Goal: Task Accomplishment & Management: Use online tool/utility

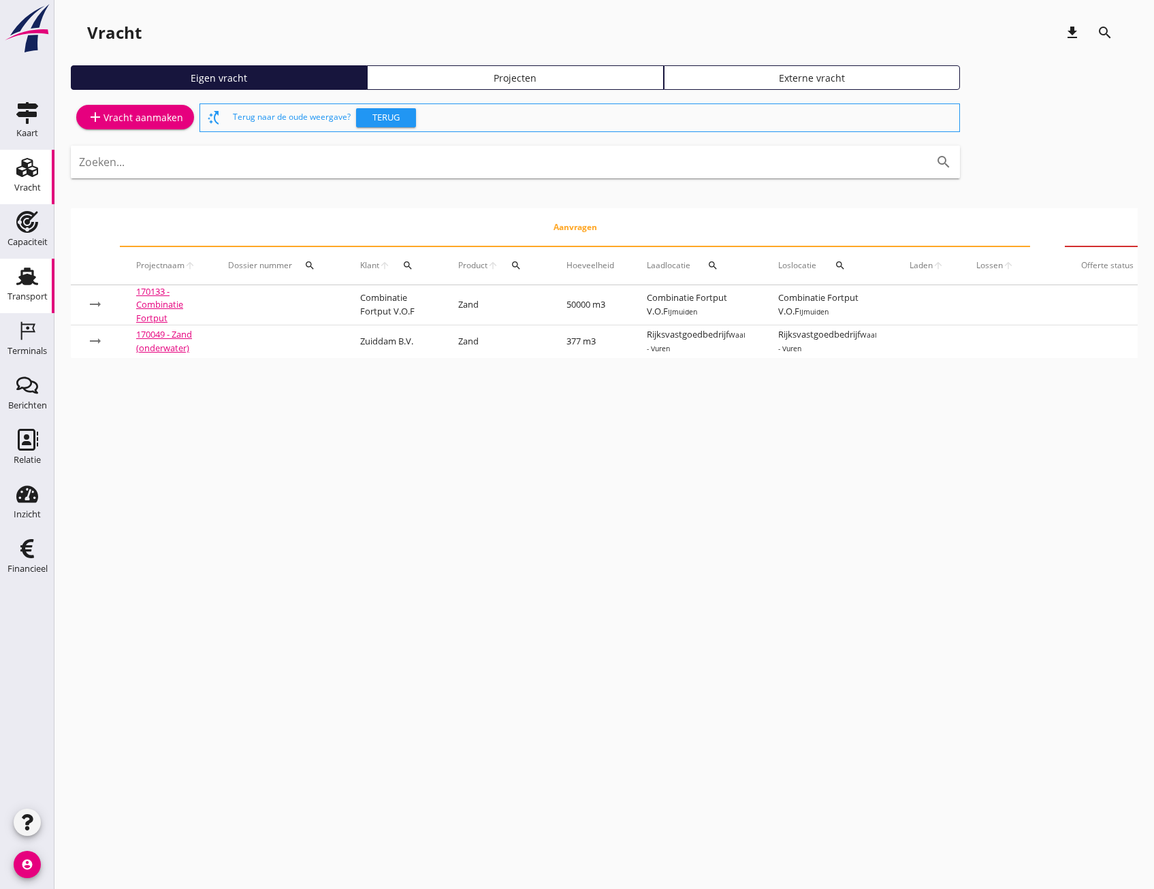
click at [28, 286] on icon "Transport" at bounding box center [27, 277] width 22 height 22
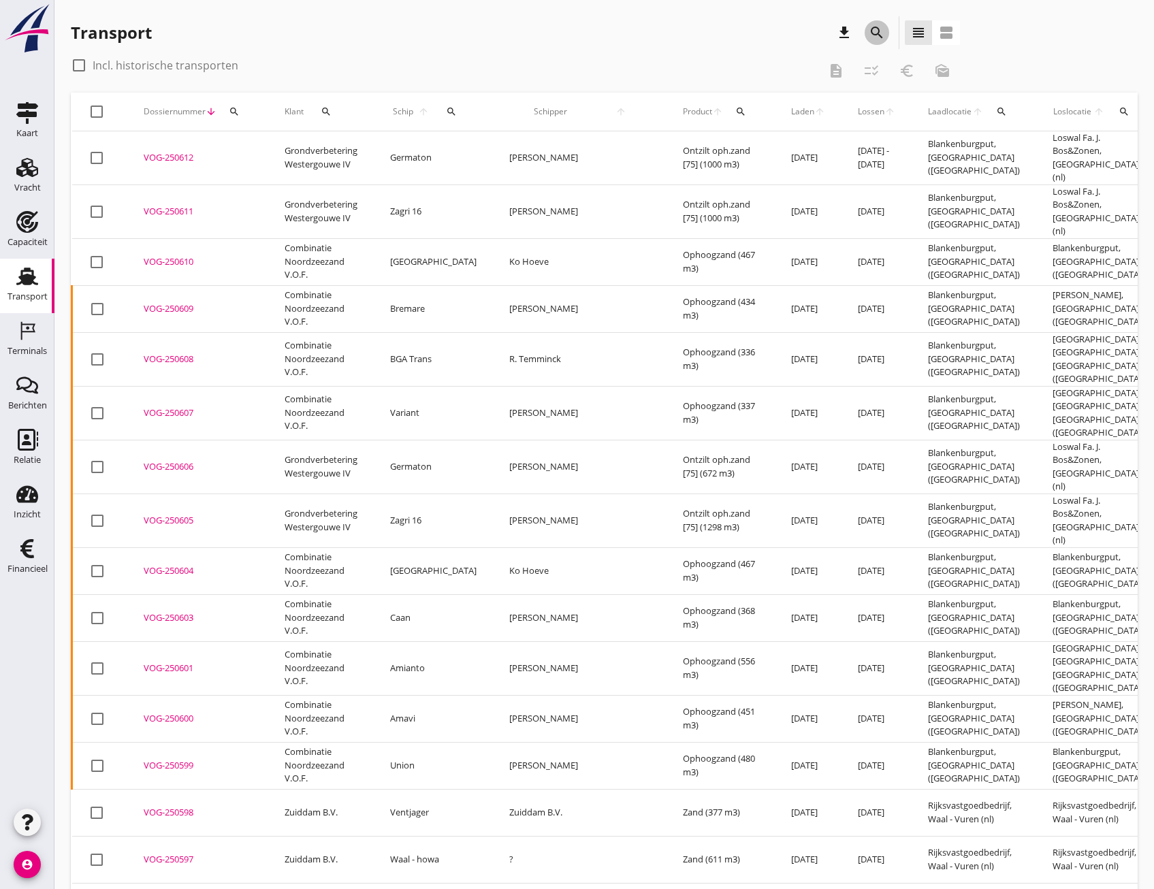
click at [874, 35] on icon "search" at bounding box center [877, 33] width 16 height 16
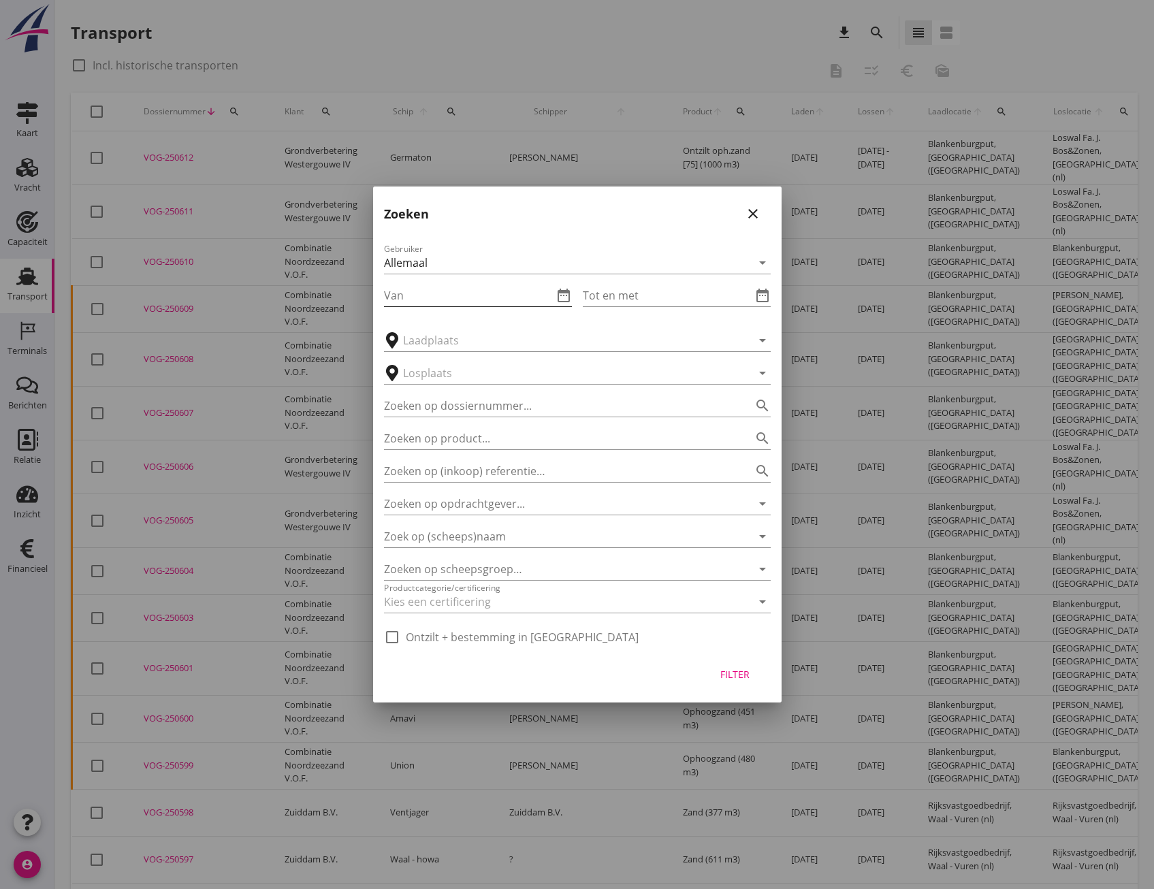
click at [426, 294] on input "Van" at bounding box center [468, 296] width 169 height 22
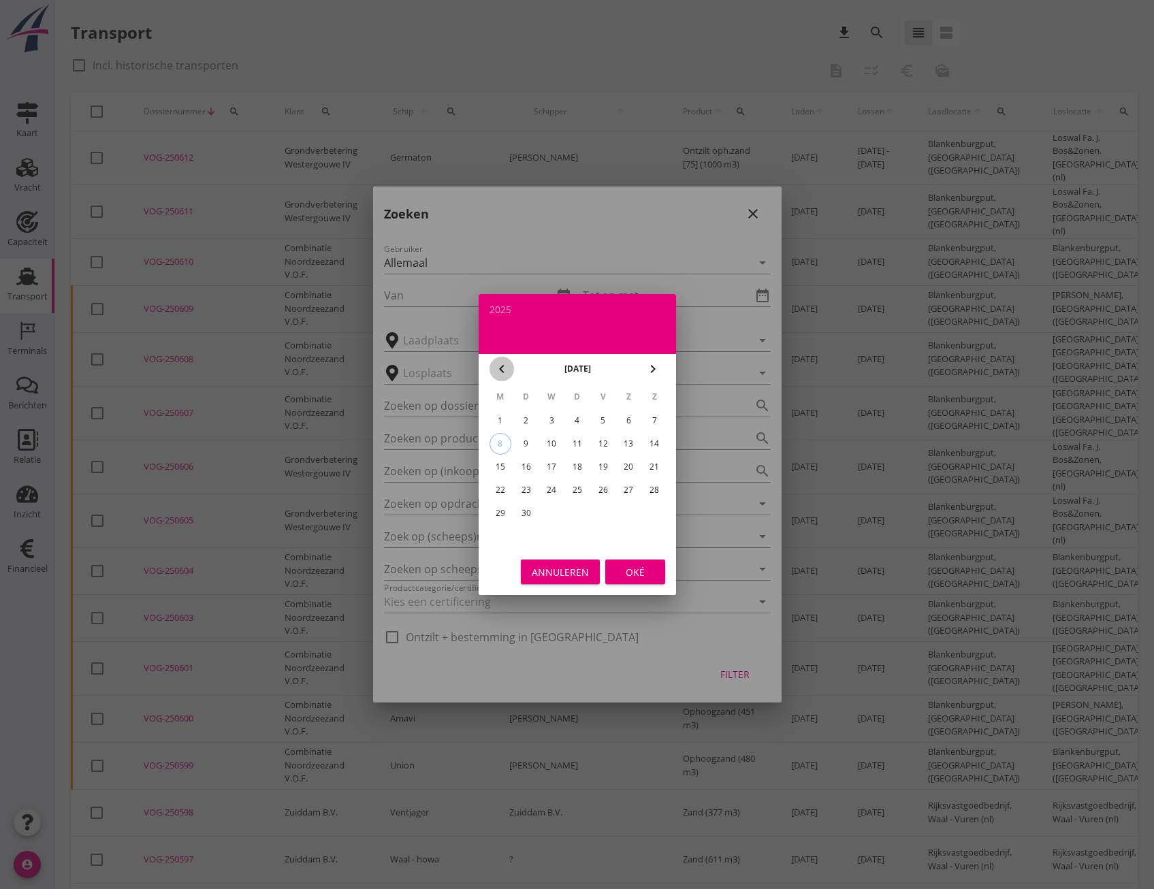
click at [506, 372] on icon "chevron_left" at bounding box center [502, 369] width 16 height 16
click at [497, 447] on div "4" at bounding box center [500, 444] width 22 height 22
type input "[DATE]"
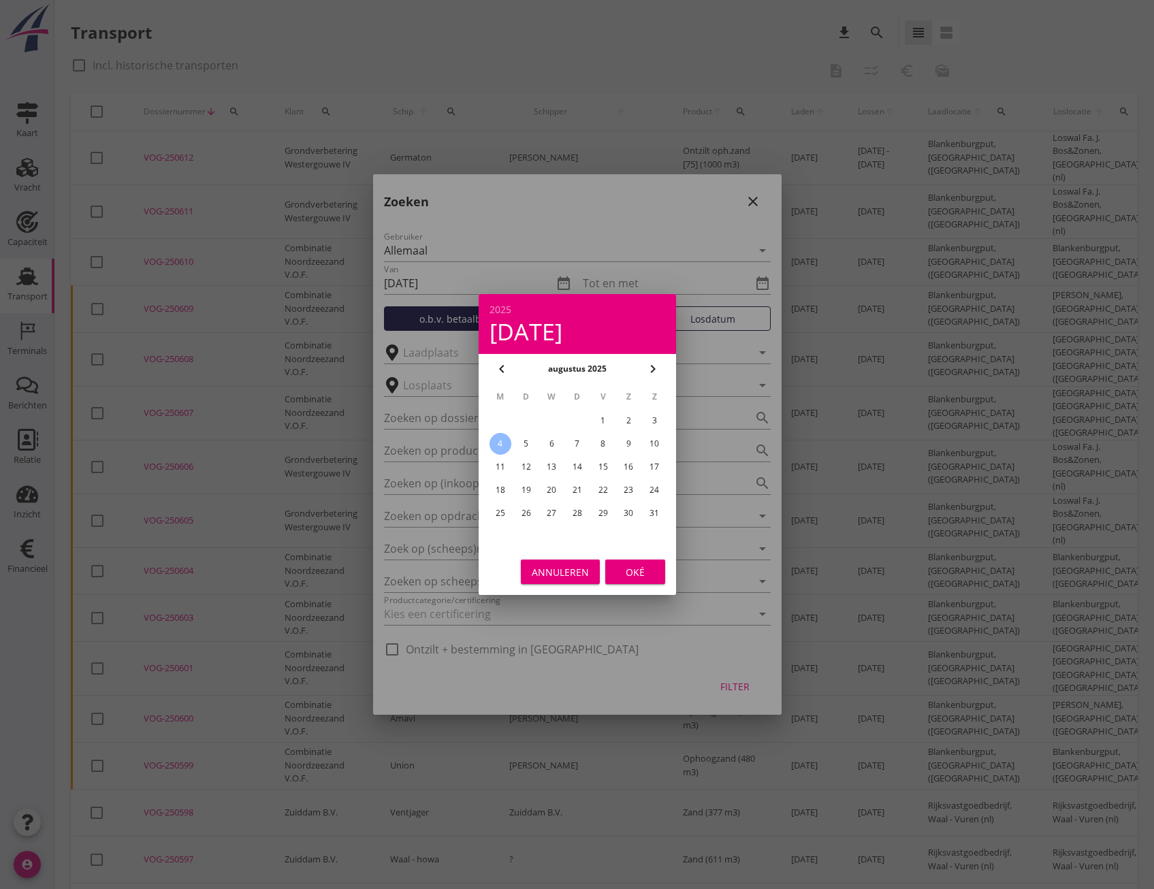
click at [639, 575] on div "Oké" at bounding box center [635, 572] width 38 height 14
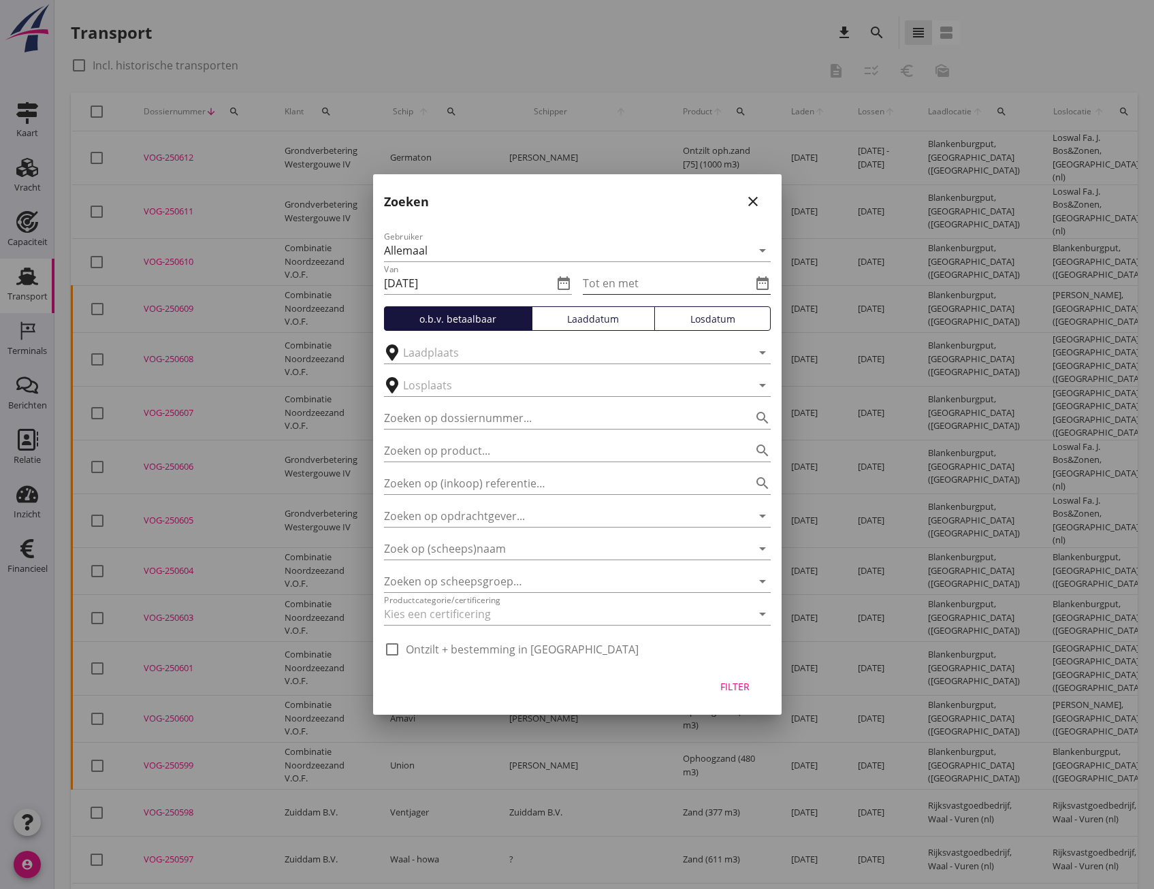
click at [630, 286] on input "Tot en met" at bounding box center [667, 283] width 169 height 22
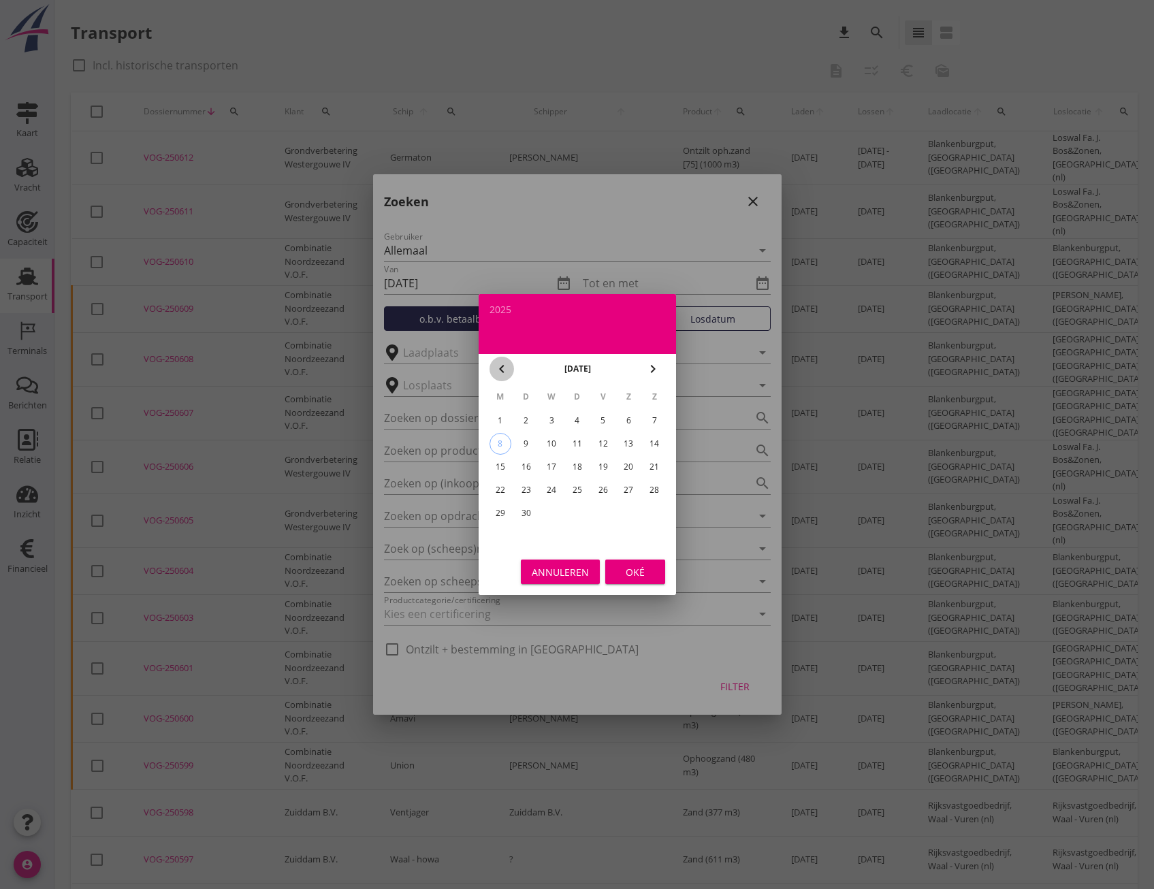
click at [498, 368] on icon "chevron_left" at bounding box center [502, 369] width 16 height 16
click at [631, 448] on div "9" at bounding box center [629, 444] width 22 height 22
type input "[DATE]"
click at [633, 573] on div "Oké" at bounding box center [635, 572] width 38 height 14
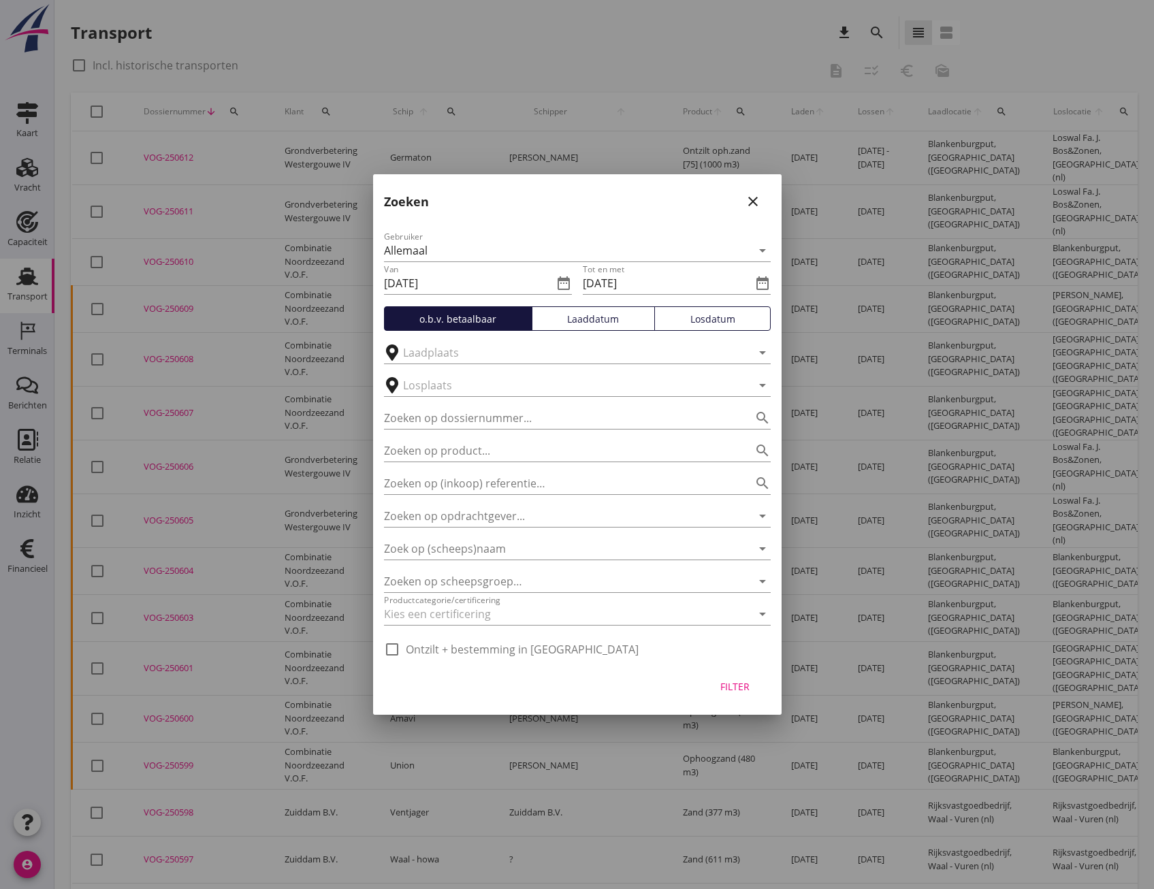
click at [708, 319] on div "Losdatum" at bounding box center [713, 319] width 104 height 14
click at [739, 687] on div "Filter" at bounding box center [735, 687] width 38 height 14
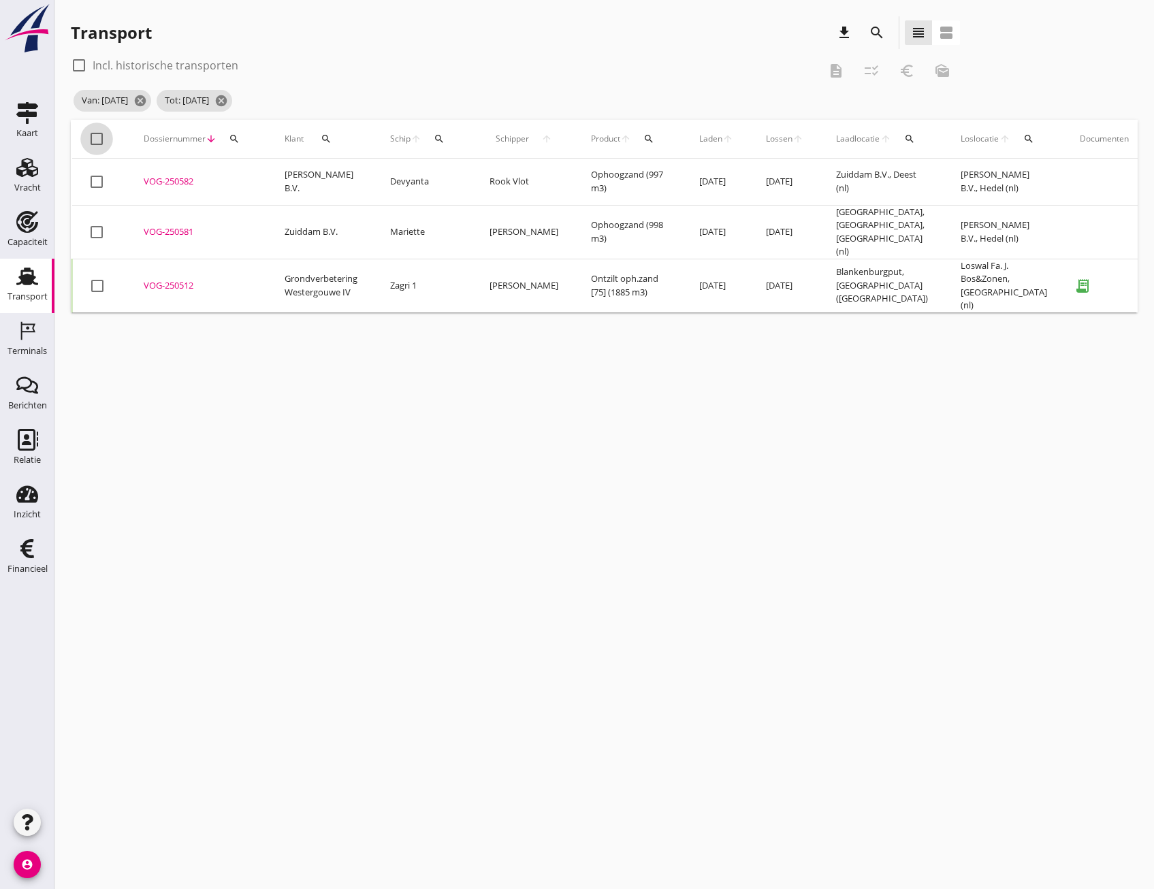
click at [91, 138] on div at bounding box center [96, 138] width 23 height 23
checkbox input "true"
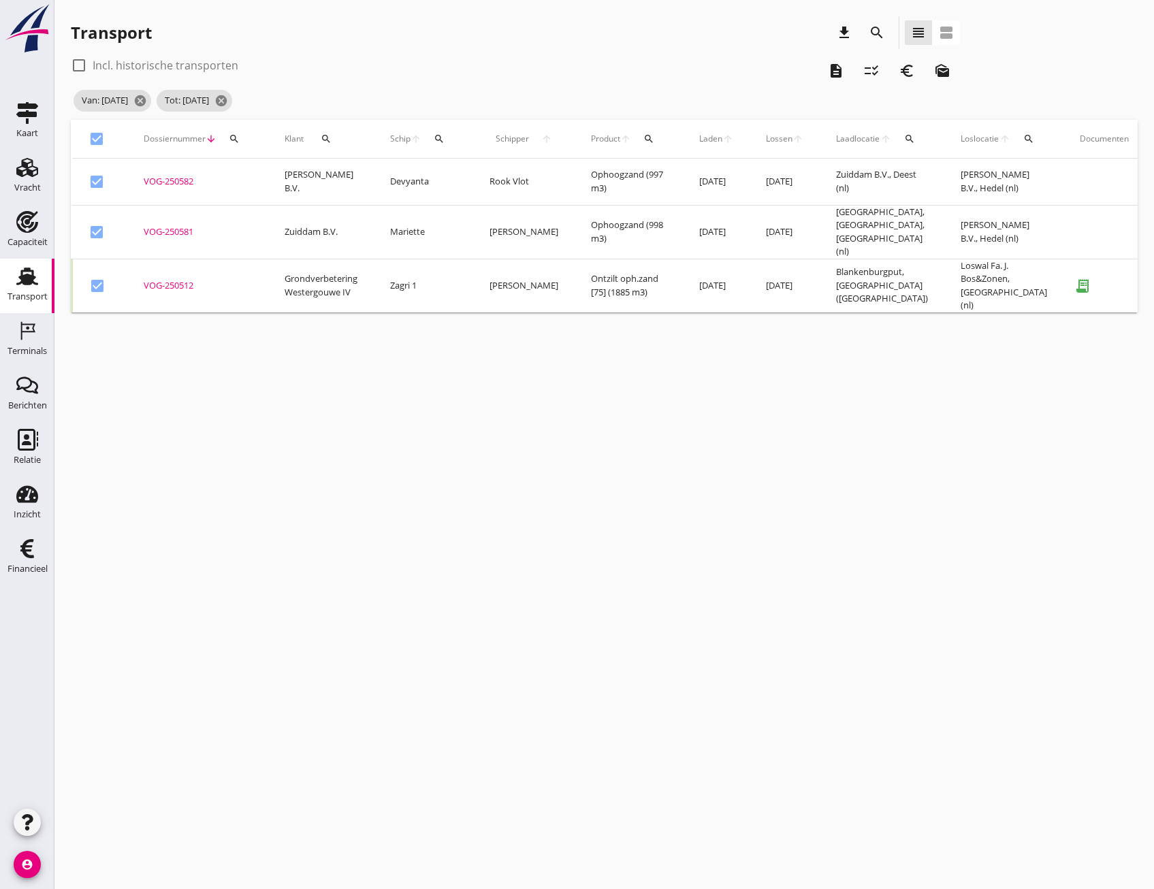
click at [868, 74] on icon "checklist_rtl" at bounding box center [871, 71] width 16 height 16
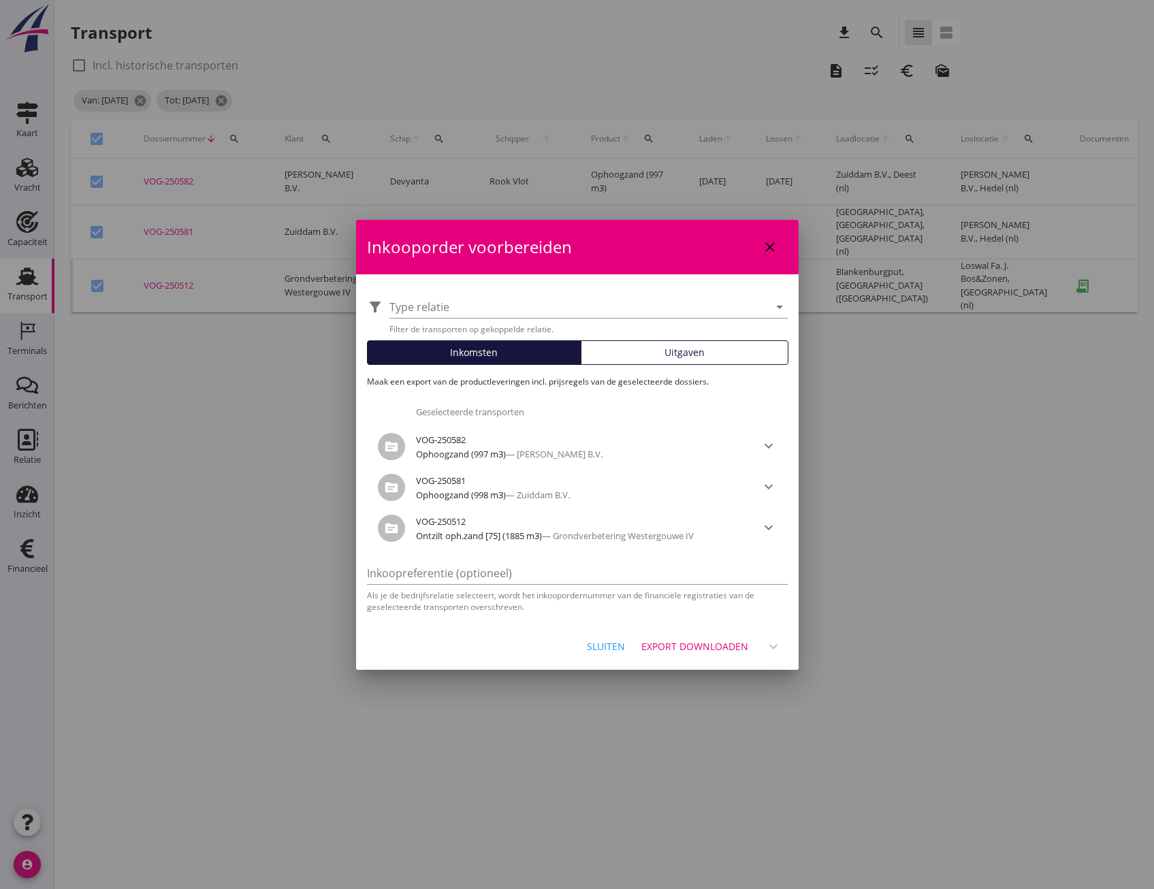
click at [676, 641] on div "Export downloaden" at bounding box center [694, 646] width 107 height 14
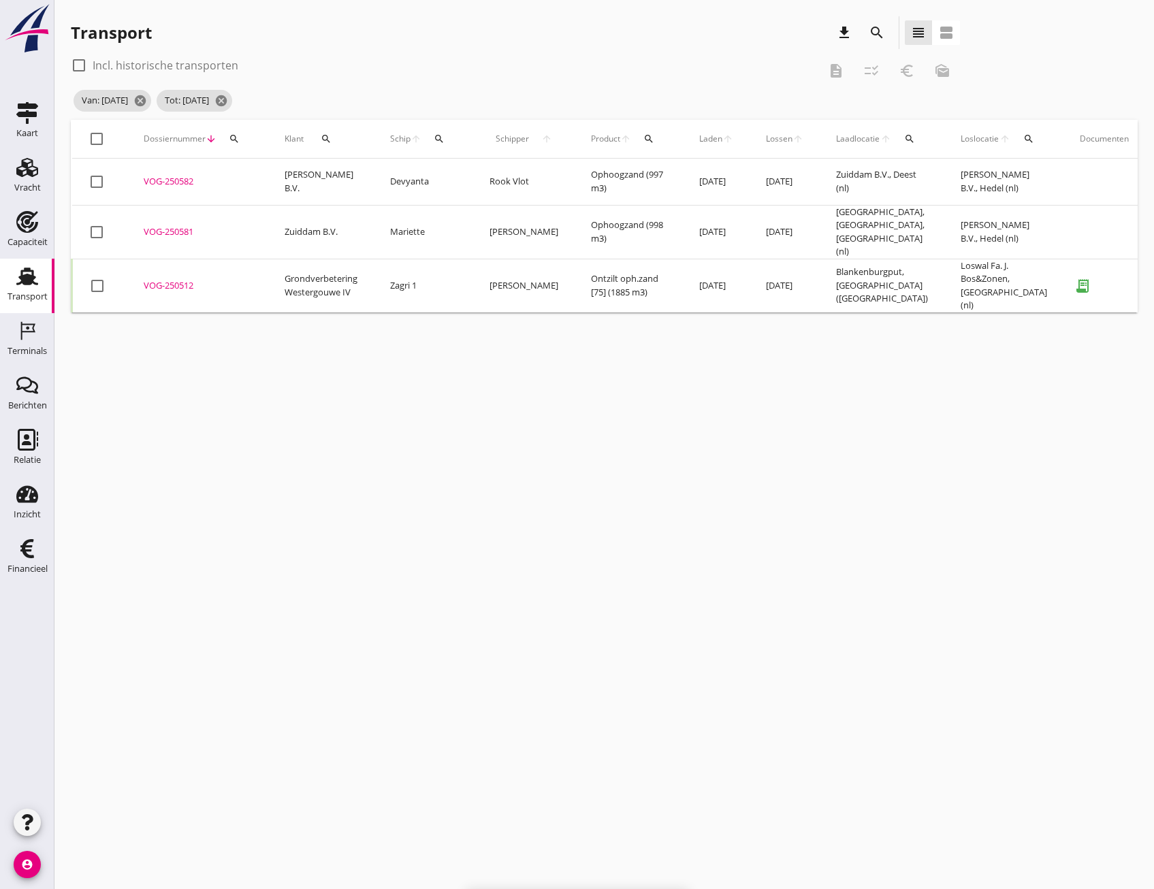
checkbox input "false"
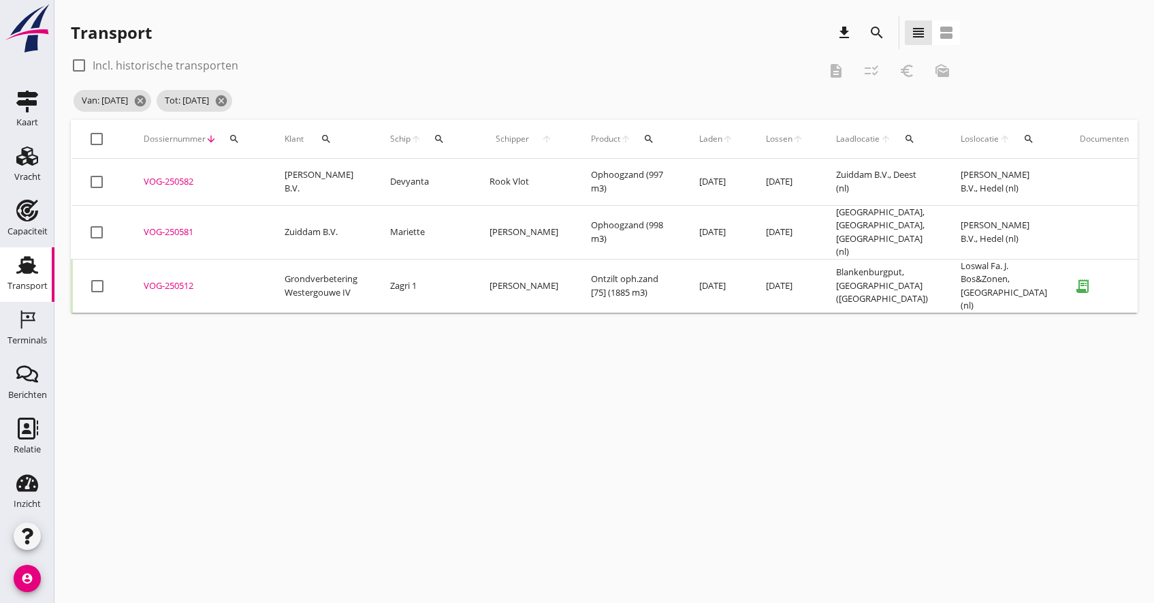
click at [163, 180] on div "VOG-250582" at bounding box center [198, 182] width 108 height 14
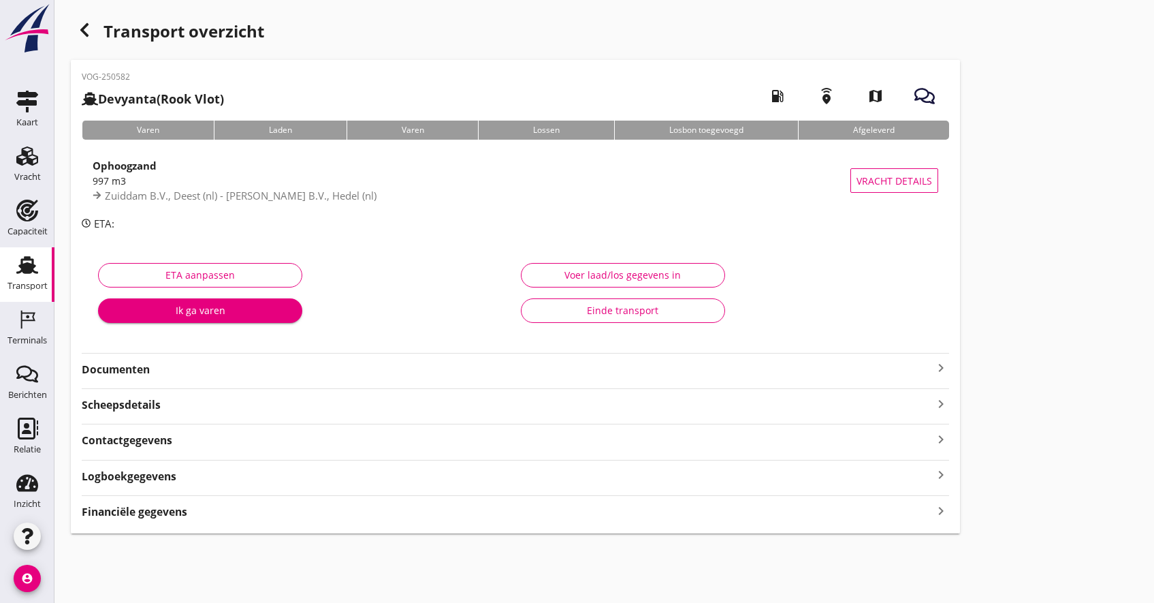
click at [938, 509] on icon "keyboard_arrow_right" at bounding box center [941, 510] width 16 height 18
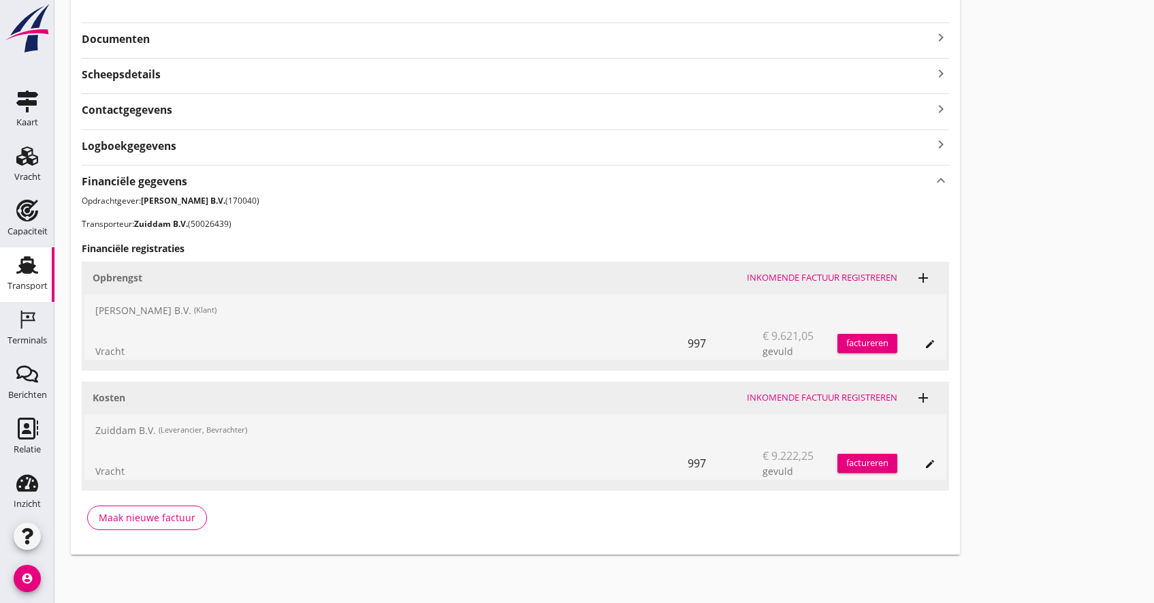
scroll to position [331, 0]
click at [926, 462] on icon "edit" at bounding box center [930, 463] width 11 height 11
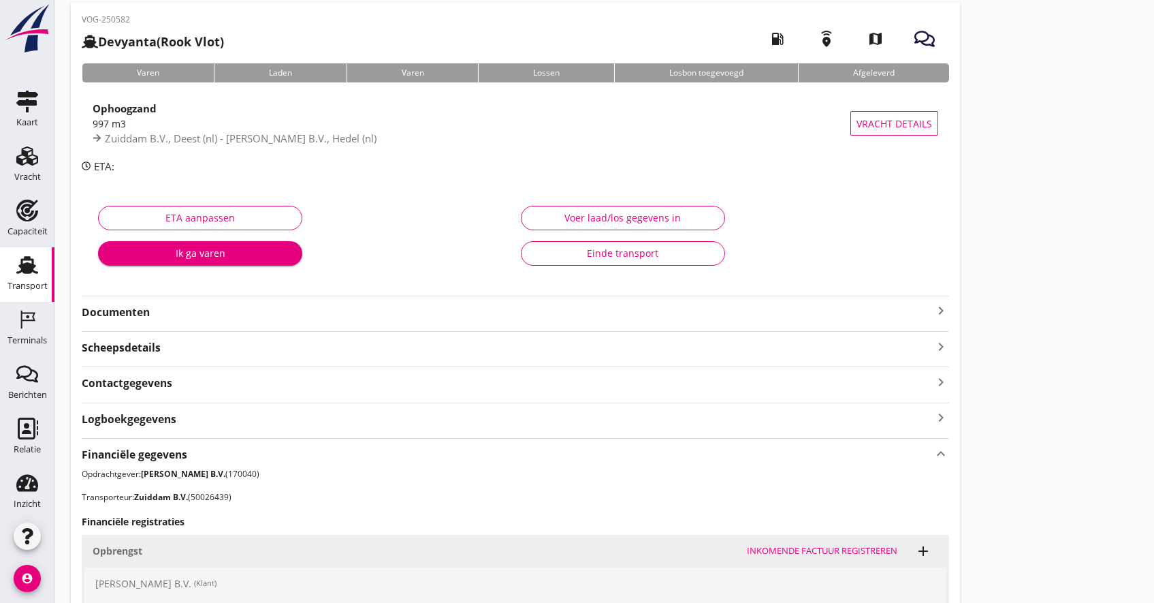
scroll to position [0, 0]
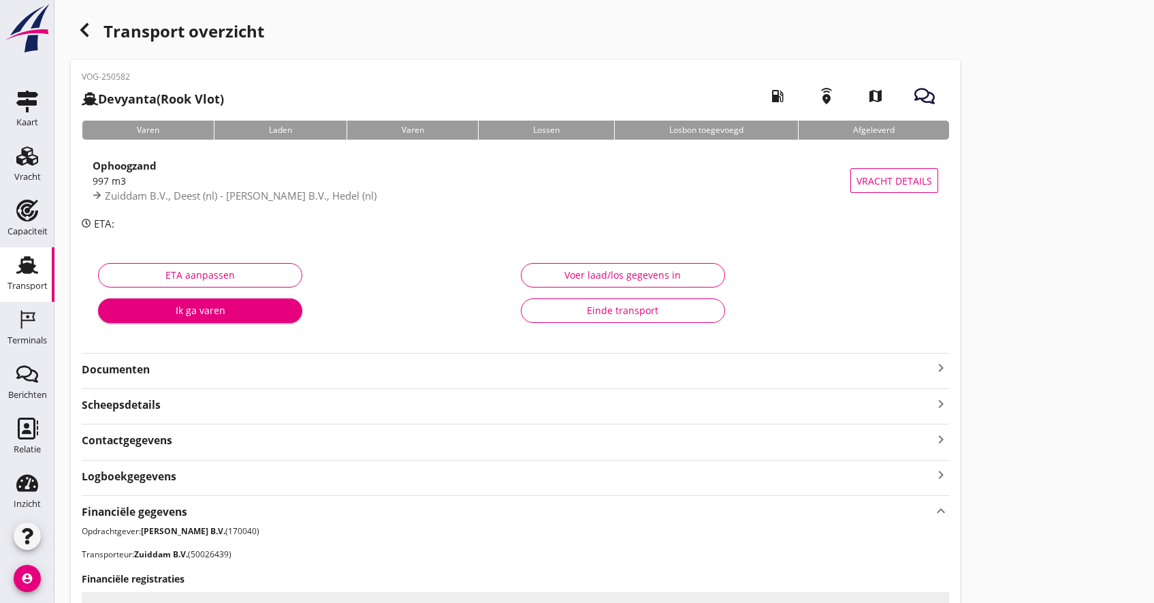
click at [86, 37] on icon "button" at bounding box center [84, 30] width 16 height 16
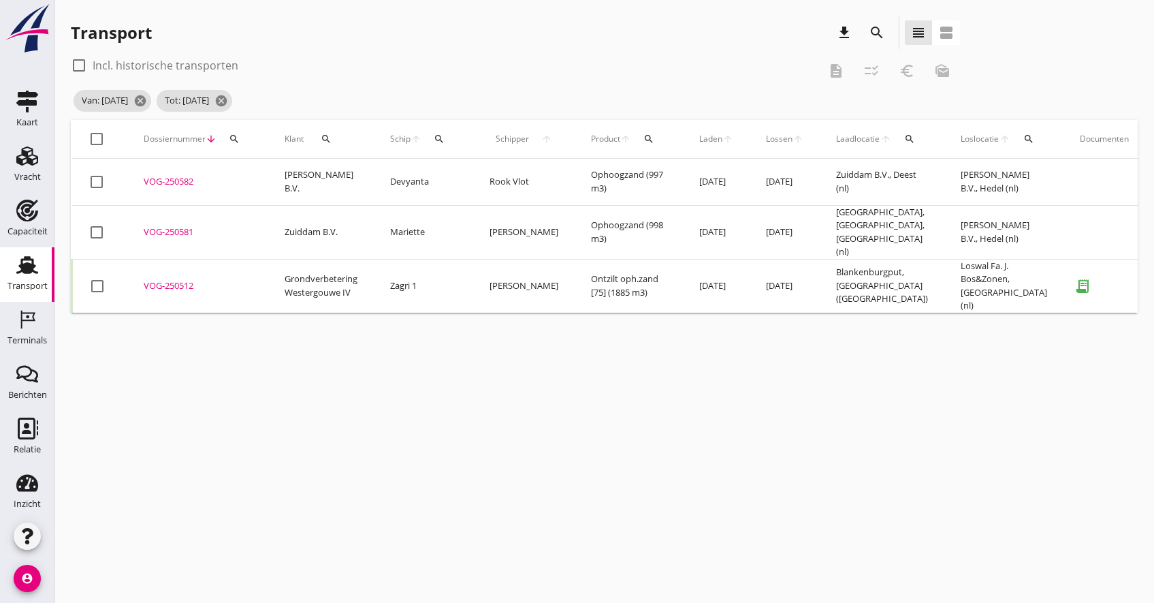
click at [180, 227] on div "VOG-250581" at bounding box center [198, 232] width 108 height 14
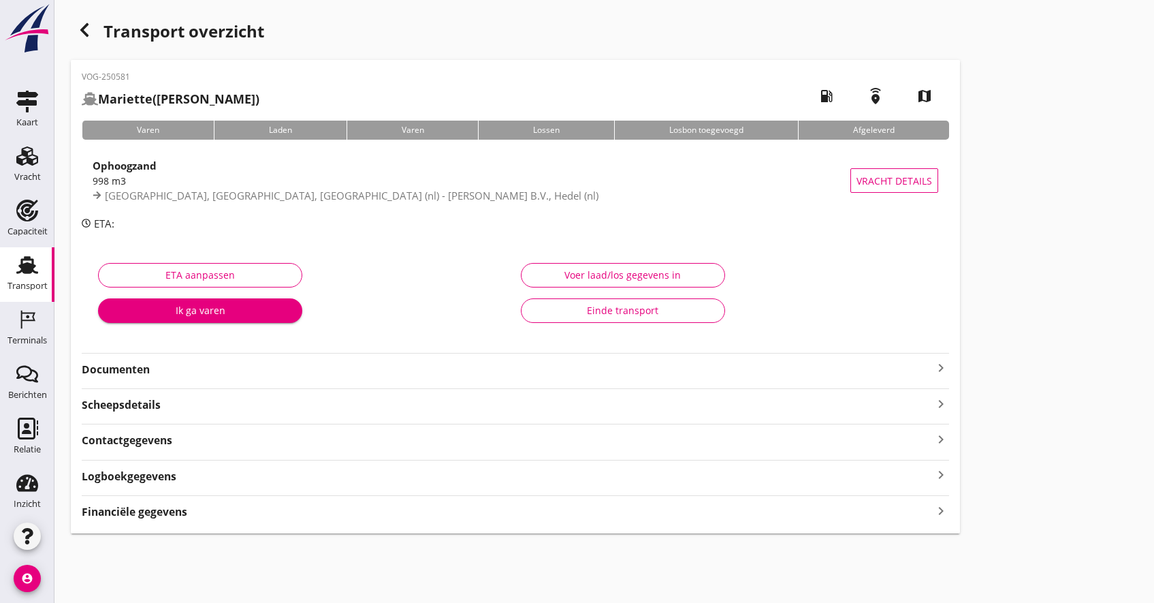
click at [944, 510] on icon "keyboard_arrow_right" at bounding box center [941, 510] width 16 height 18
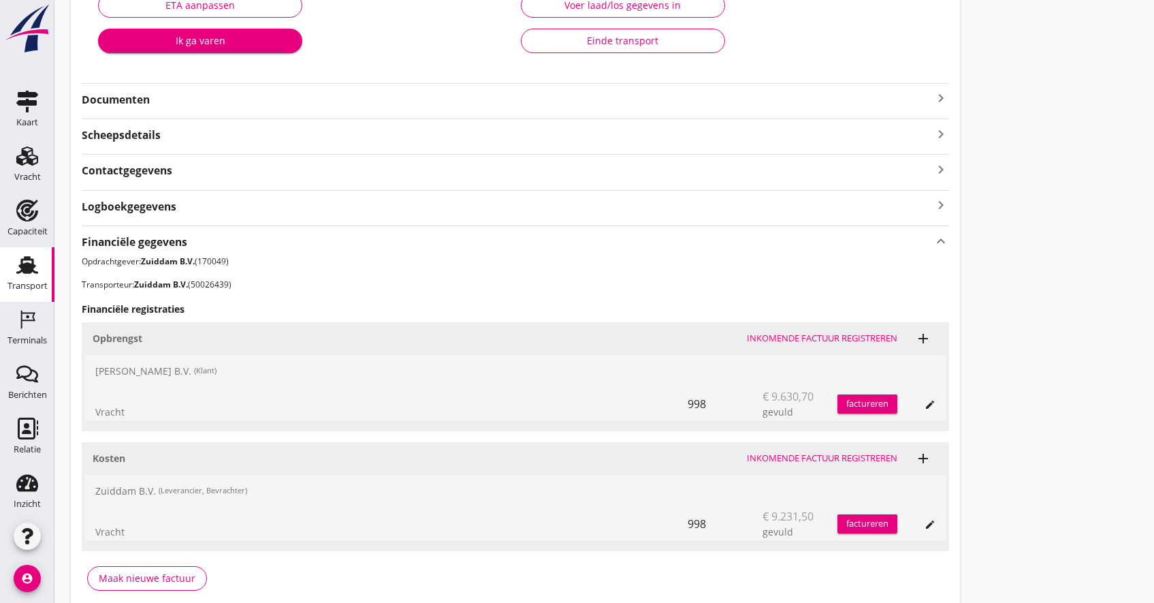
scroll to position [331, 0]
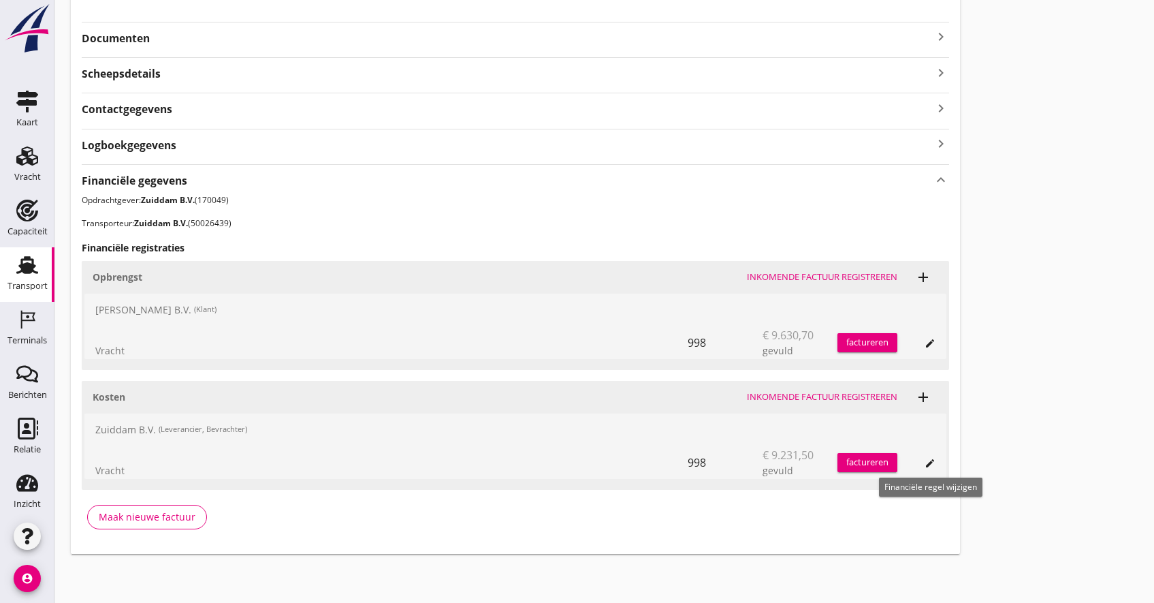
click at [932, 466] on icon "edit" at bounding box center [930, 463] width 11 height 11
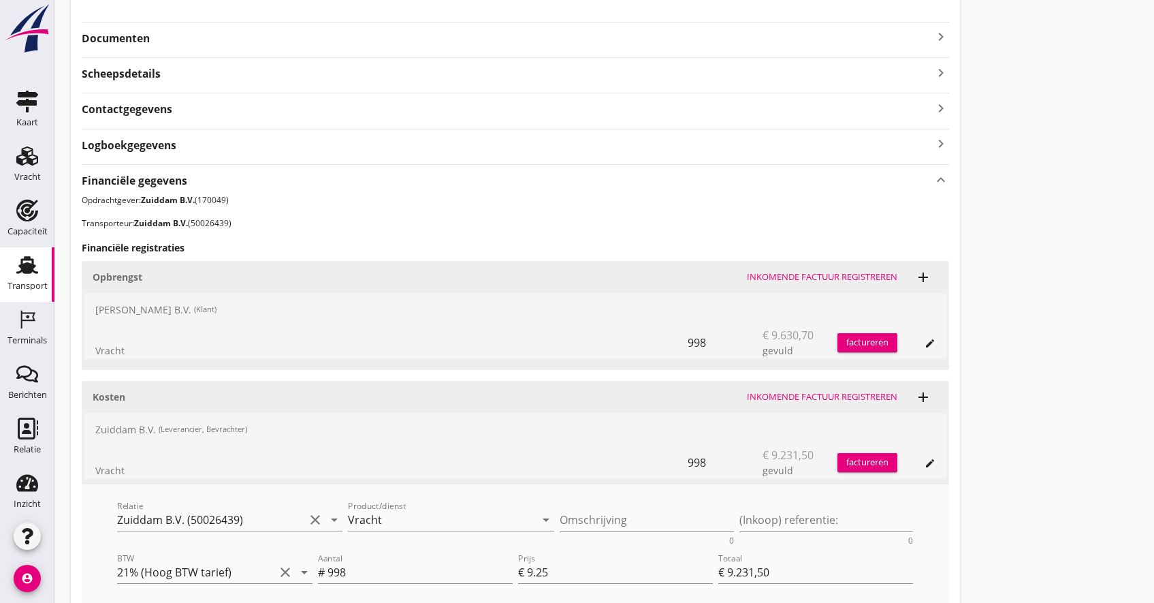
click at [263, 212] on div "Financiële gegevens keyboard_arrow_up Opdrachtgever: Zuiddam B.V. (170049) Tran…" at bounding box center [516, 432] width 868 height 537
